Goal: Transaction & Acquisition: Purchase product/service

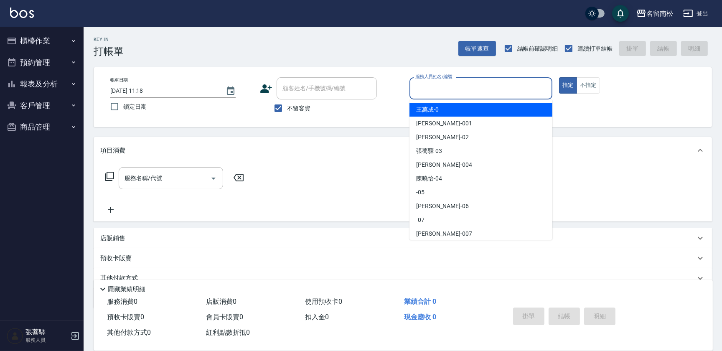
click at [464, 91] on input "服務人員姓名/編號" at bounding box center [480, 88] width 135 height 15
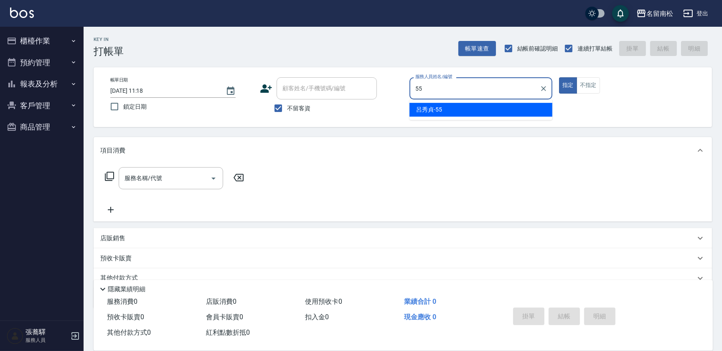
type input "[PERSON_NAME]-55"
type button "true"
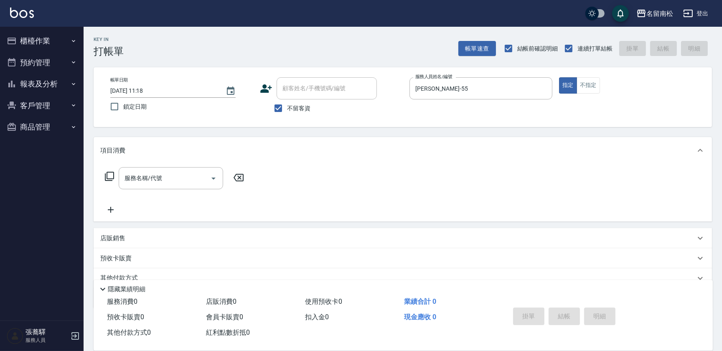
click at [108, 174] on icon at bounding box center [109, 176] width 10 height 10
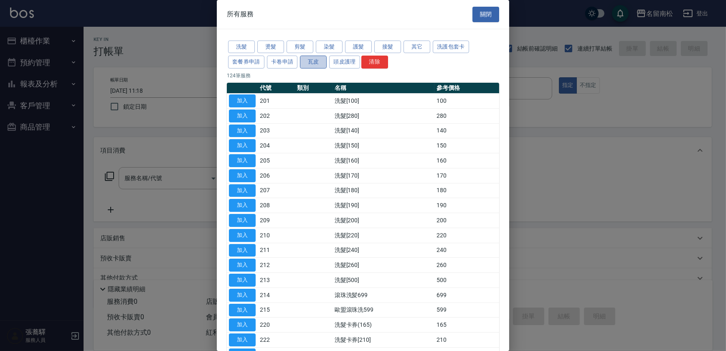
click at [311, 60] on button "瓦皮" at bounding box center [313, 62] width 27 height 13
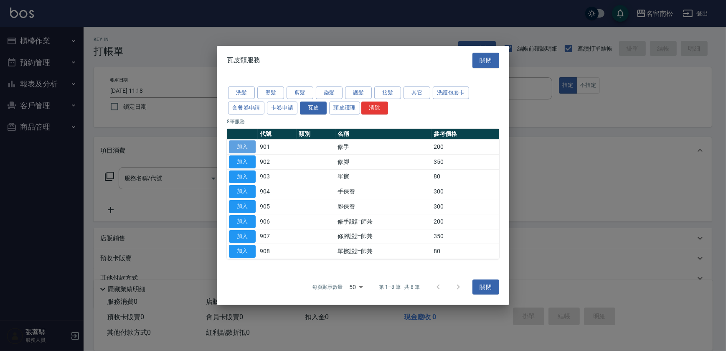
click at [245, 146] on button "加入" at bounding box center [242, 146] width 27 height 13
type input "修手(901)"
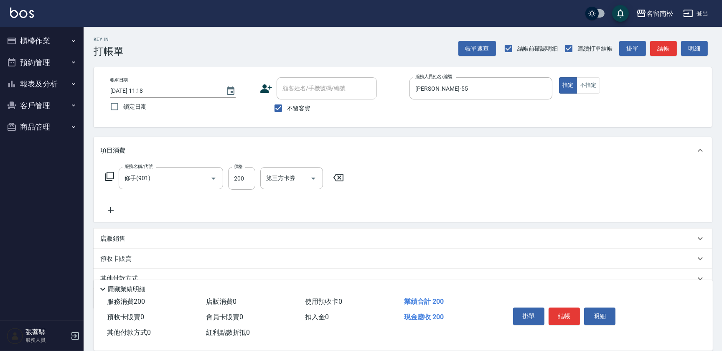
click at [111, 173] on icon at bounding box center [109, 176] width 10 height 10
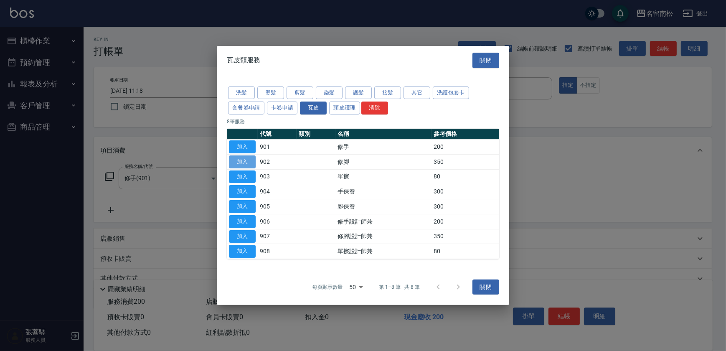
click at [245, 162] on button "加入" at bounding box center [242, 161] width 27 height 13
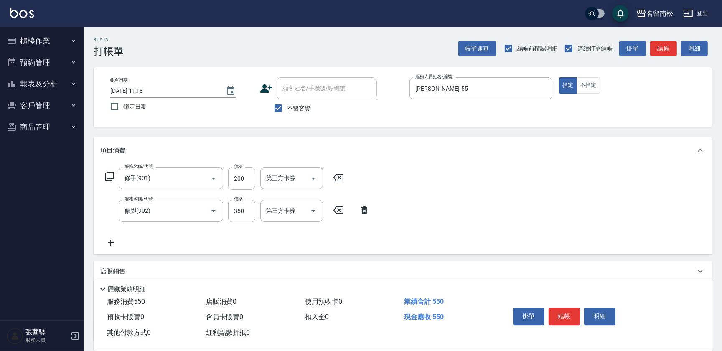
click at [109, 175] on icon at bounding box center [109, 176] width 10 height 10
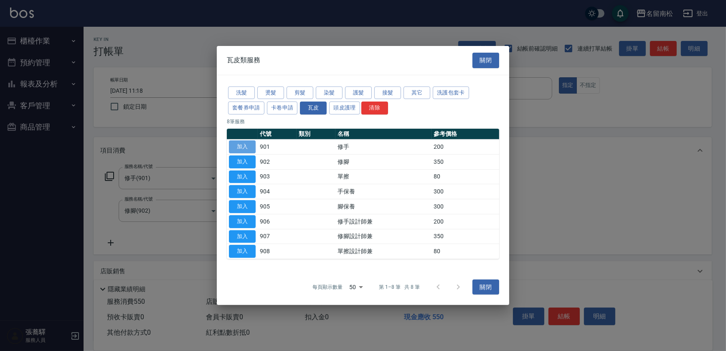
click at [242, 145] on button "加入" at bounding box center [242, 146] width 27 height 13
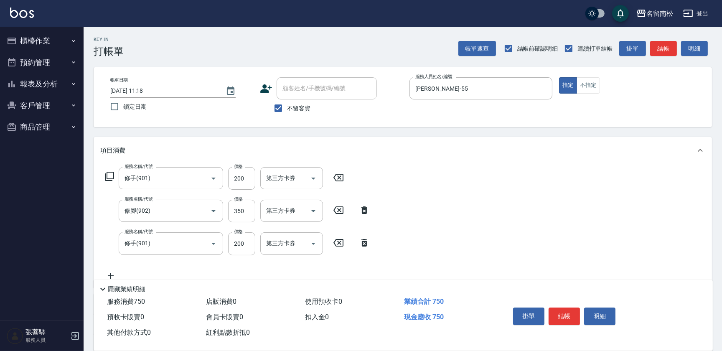
click at [112, 173] on icon at bounding box center [109, 176] width 10 height 10
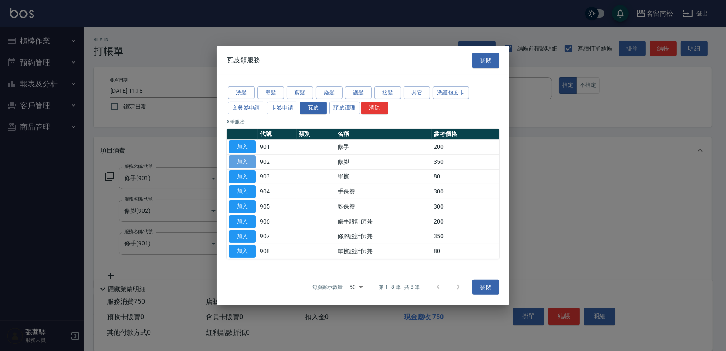
click at [245, 161] on button "加入" at bounding box center [242, 161] width 27 height 13
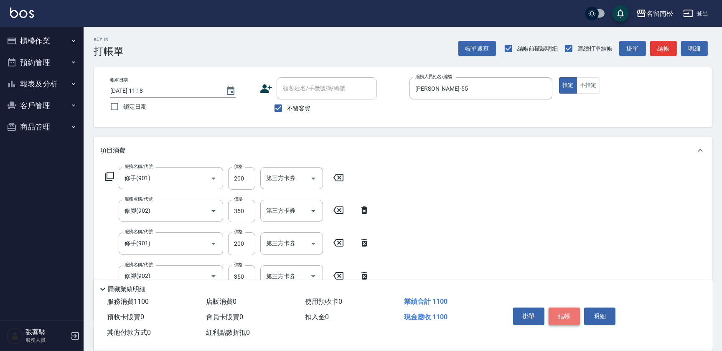
click at [563, 311] on button "結帳" at bounding box center [563, 316] width 31 height 18
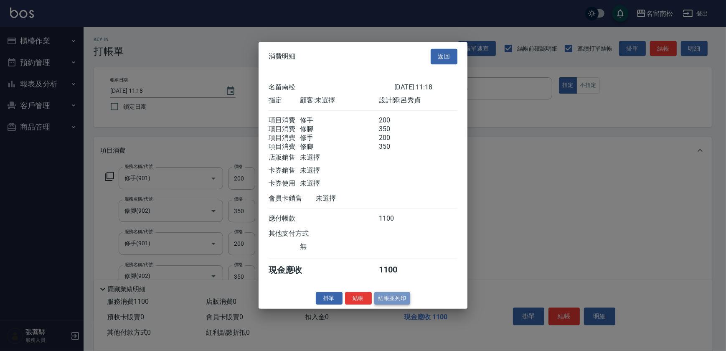
click at [388, 305] on button "結帳並列印" at bounding box center [392, 298] width 36 height 13
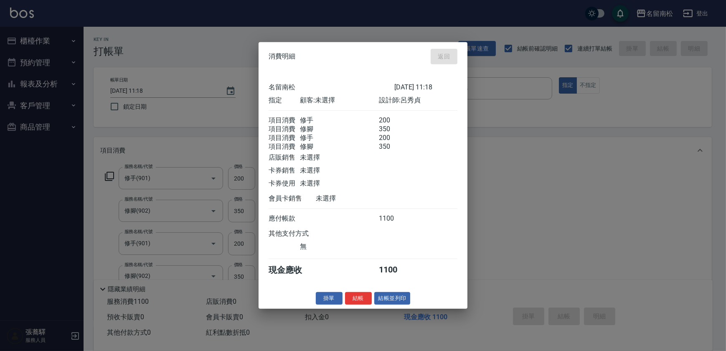
type input "[DATE] 11:19"
